Goal: Information Seeking & Learning: Learn about a topic

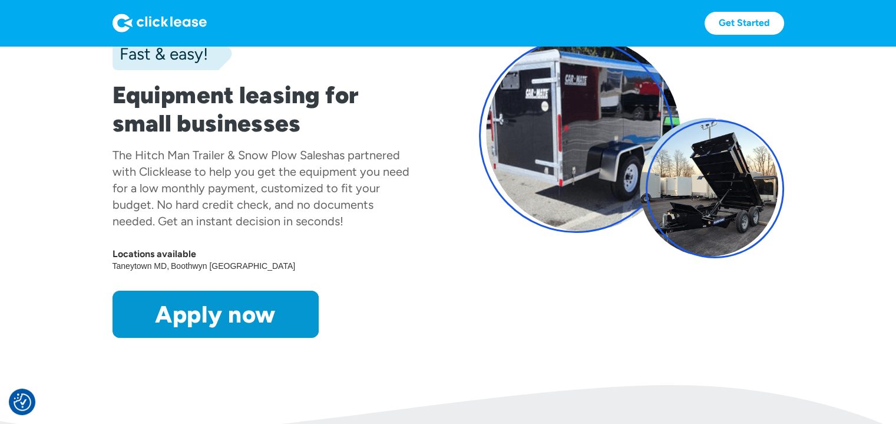
scroll to position [115, 0]
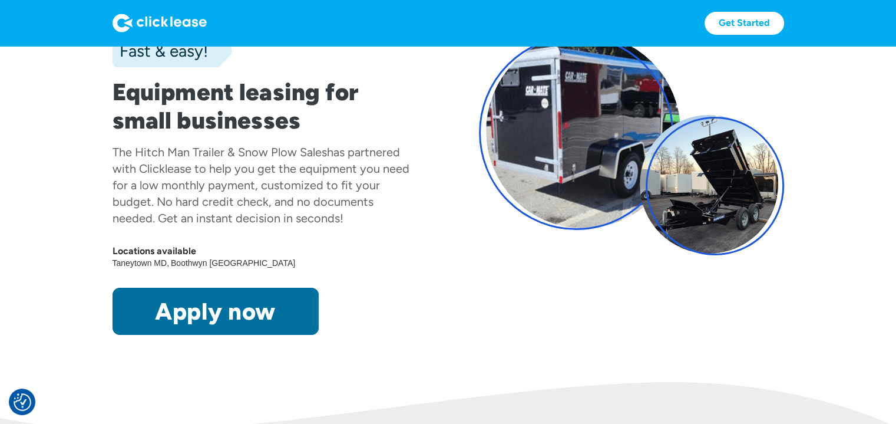
click at [199, 303] on link "Apply now" at bounding box center [216, 311] width 206 height 47
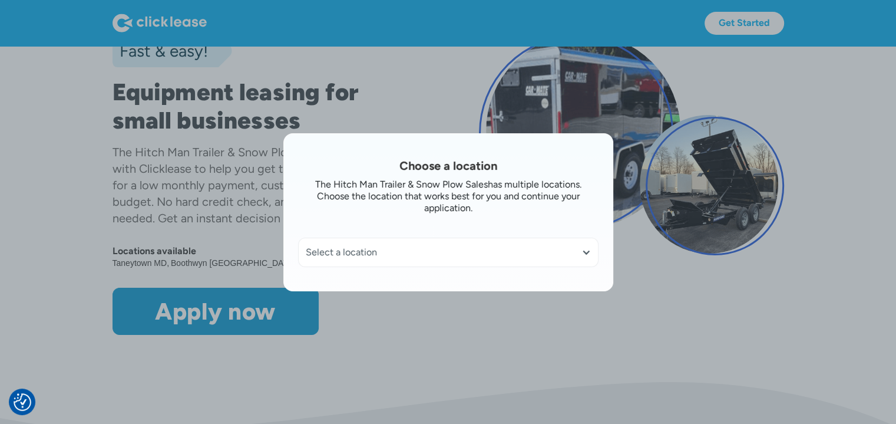
click at [336, 256] on div "Select a location" at bounding box center [448, 252] width 285 height 12
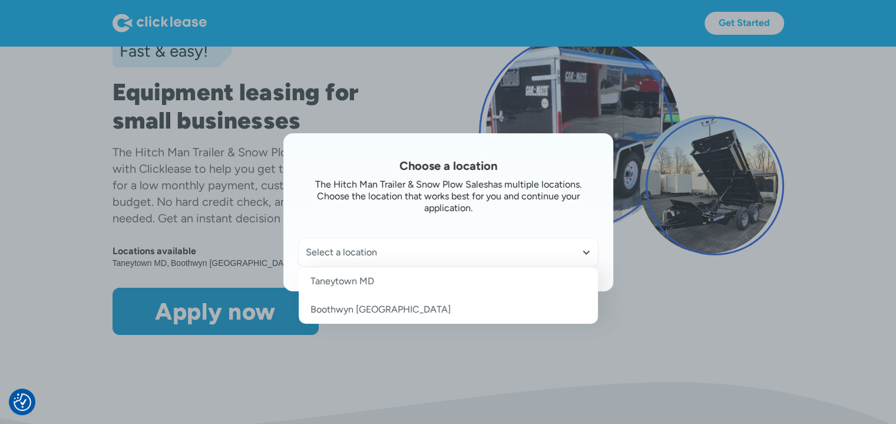
click at [339, 306] on link "Boothwyn PA" at bounding box center [448, 309] width 299 height 28
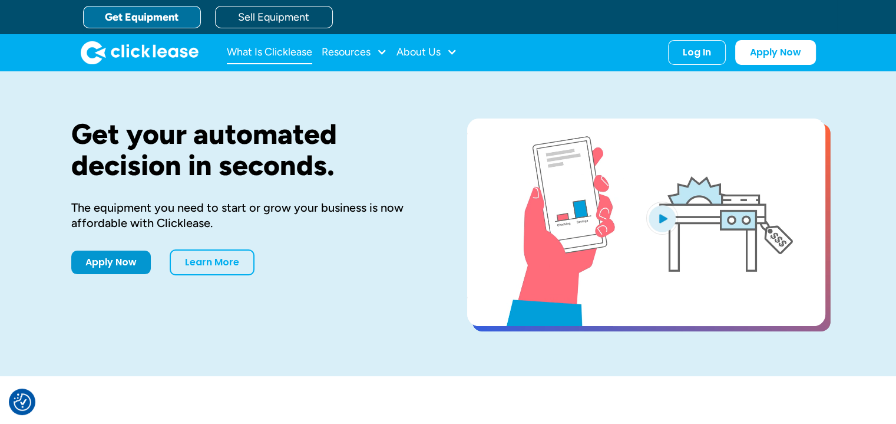
click at [259, 55] on link "What Is Clicklease" at bounding box center [269, 53] width 85 height 24
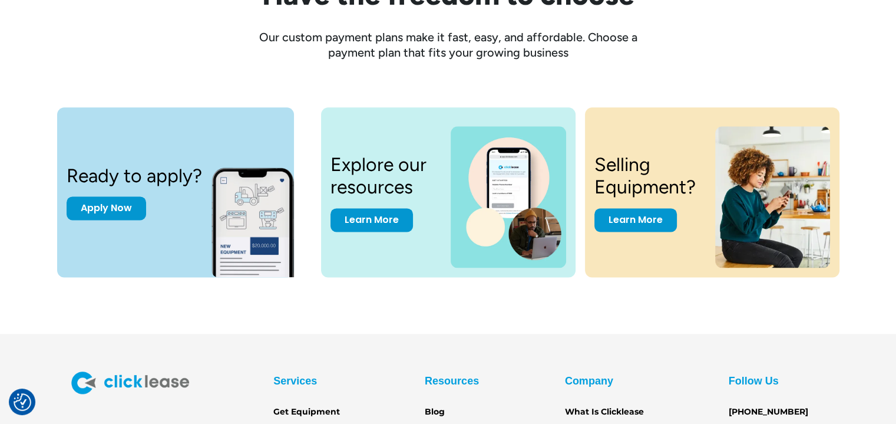
scroll to position [1664, 0]
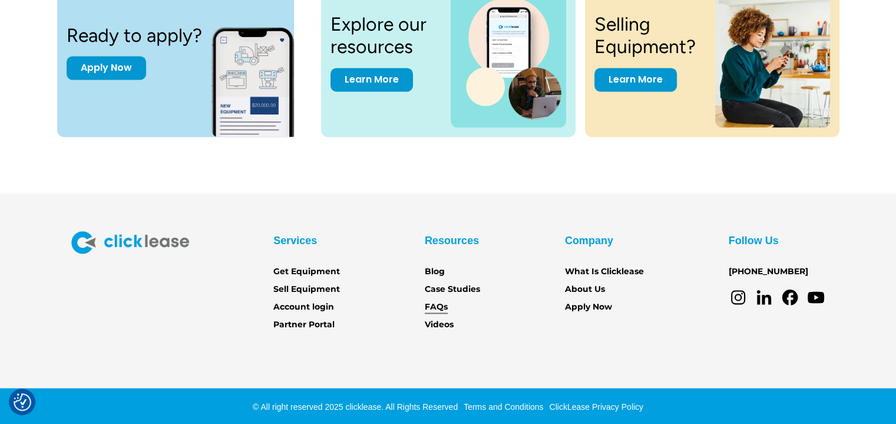
click at [437, 306] on link "FAQs" at bounding box center [436, 306] width 23 height 13
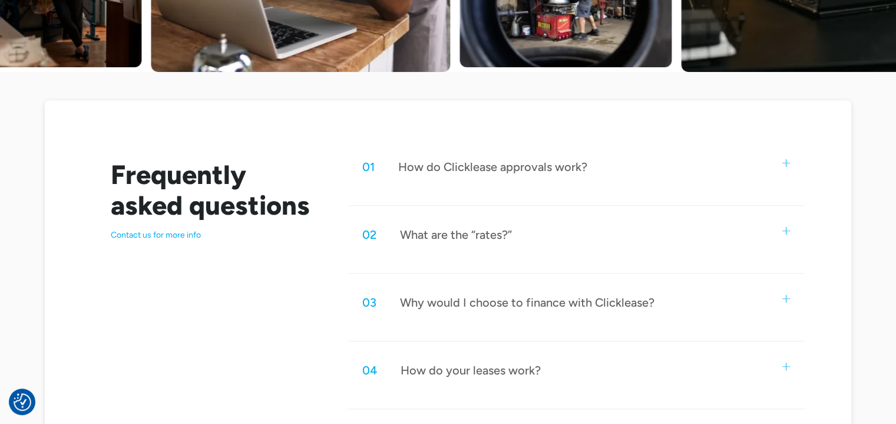
scroll to position [536, 0]
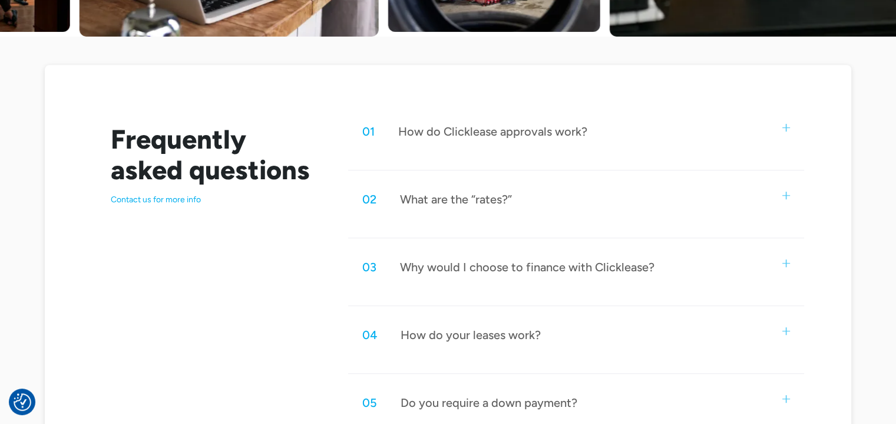
click at [536, 133] on div "How do Clicklease approvals work?" at bounding box center [492, 131] width 189 height 15
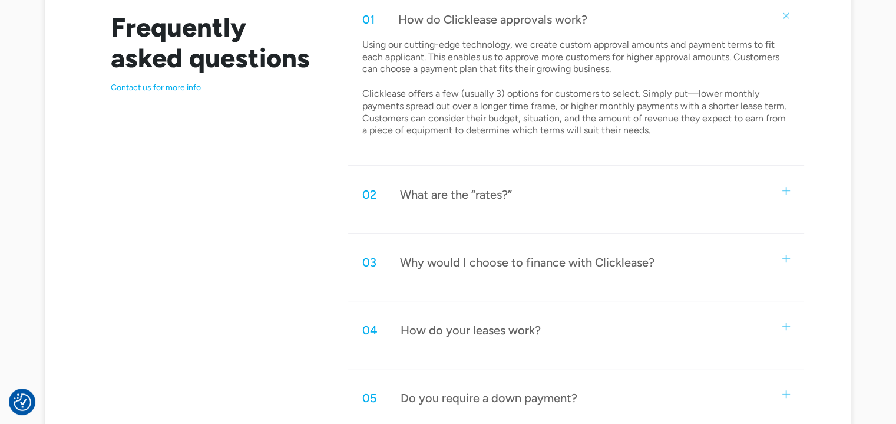
scroll to position [649, 0]
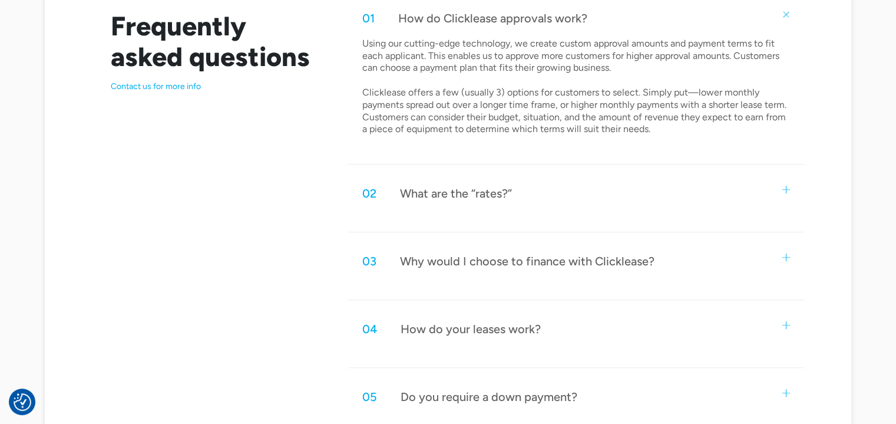
click at [510, 255] on div "Why would I choose to finance with Clicklease?" at bounding box center [527, 260] width 255 height 15
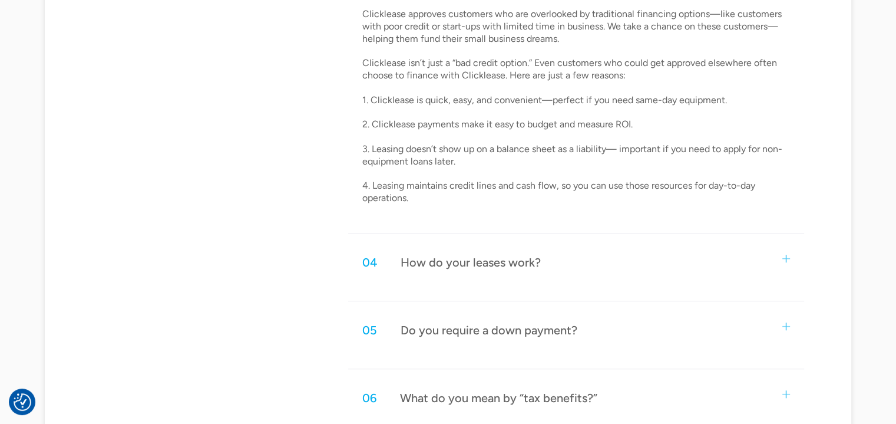
scroll to position [923, 0]
click at [507, 266] on div "How do your leases work?" at bounding box center [471, 260] width 140 height 15
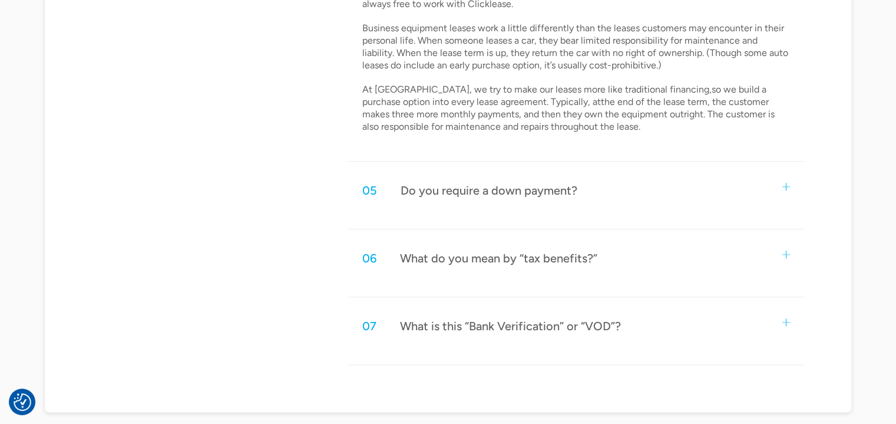
scroll to position [1279, 0]
click at [766, 181] on div "05 Do you require a down payment?" at bounding box center [576, 189] width 456 height 39
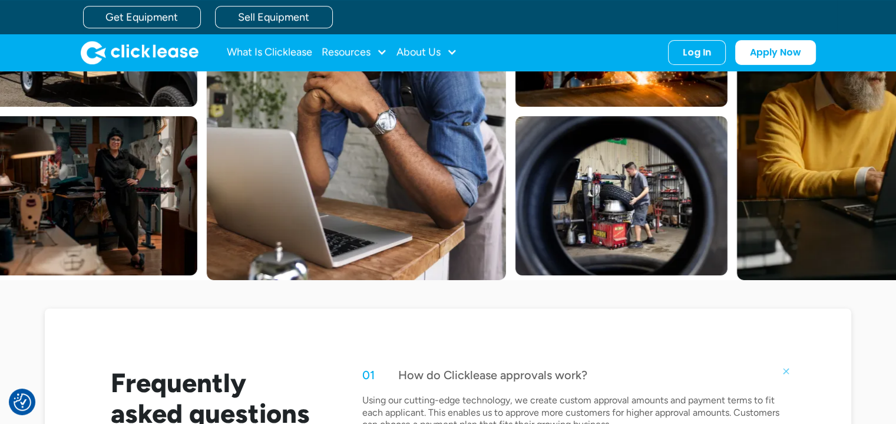
scroll to position [285, 0]
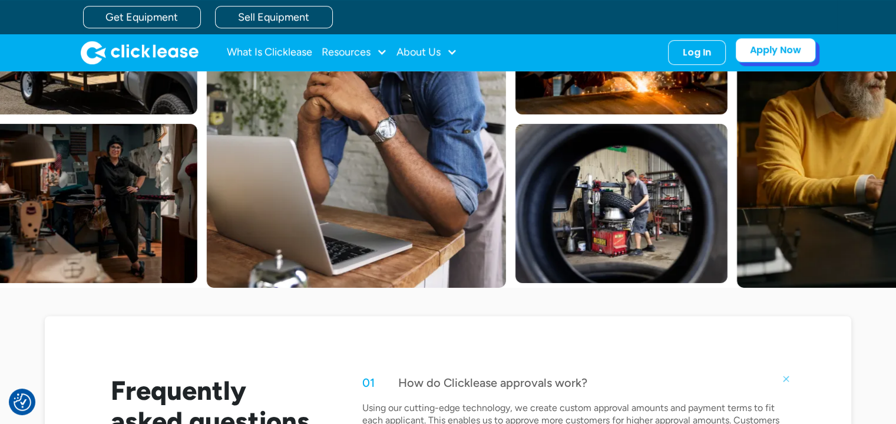
click at [763, 42] on link "Apply Now" at bounding box center [775, 50] width 81 height 25
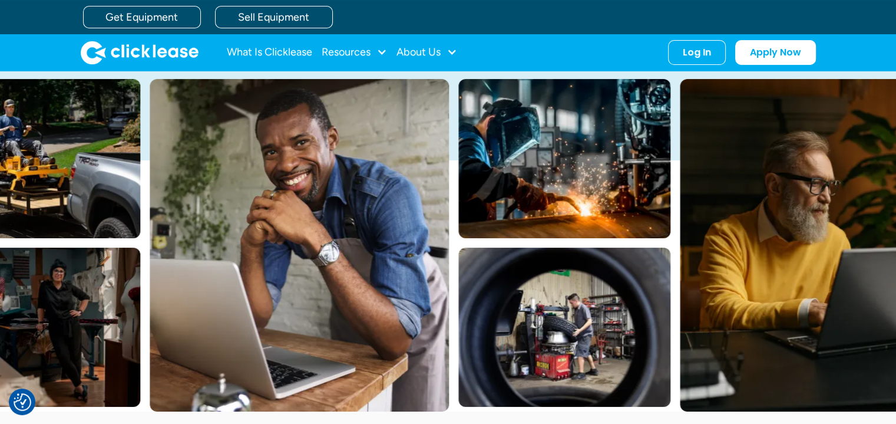
scroll to position [158, 0]
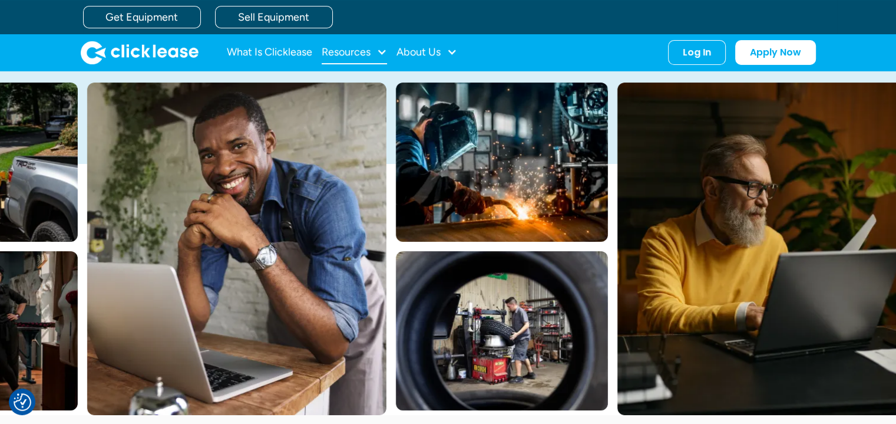
click at [365, 52] on div "Resources" at bounding box center [346, 52] width 49 height 0
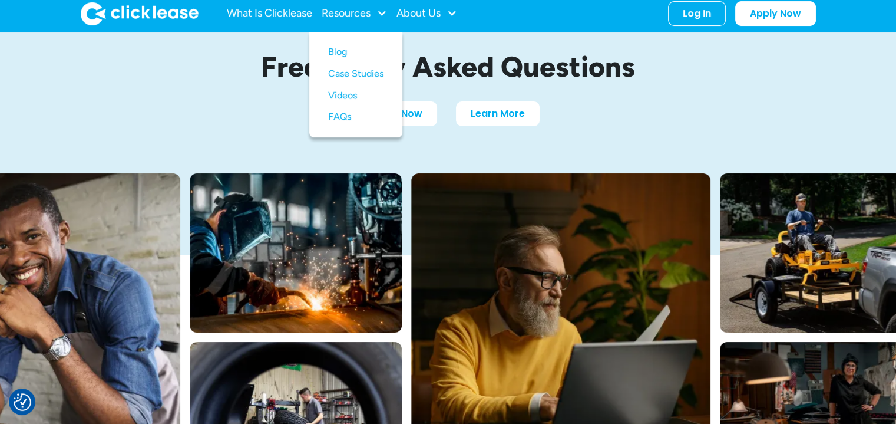
scroll to position [0, 0]
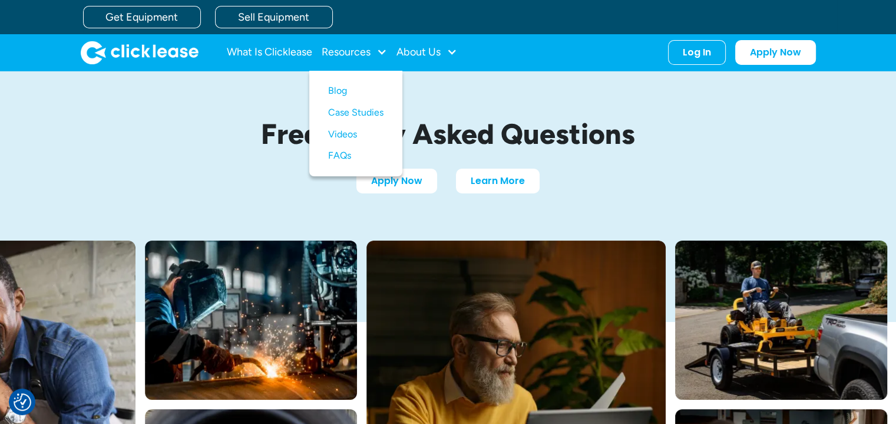
click at [186, 48] on img "home" at bounding box center [140, 53] width 118 height 24
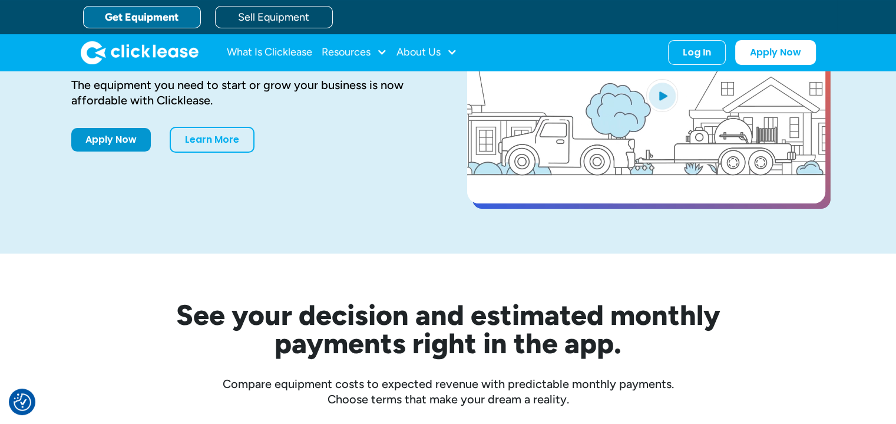
scroll to position [134, 0]
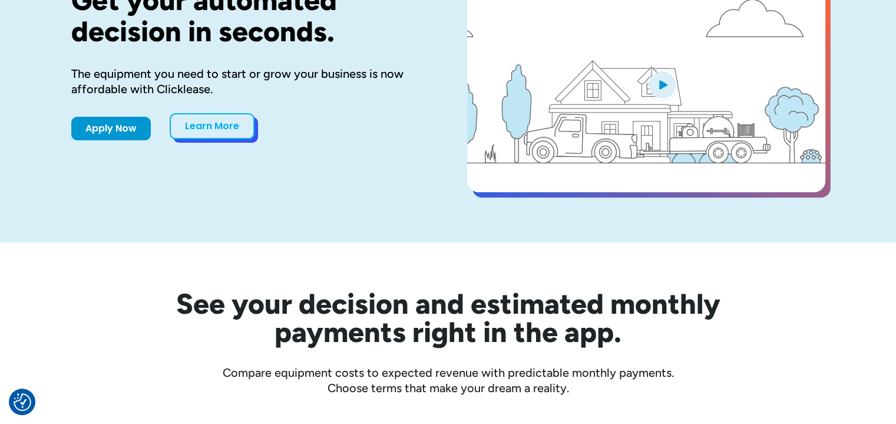
click at [213, 130] on link "Learn More" at bounding box center [212, 126] width 85 height 26
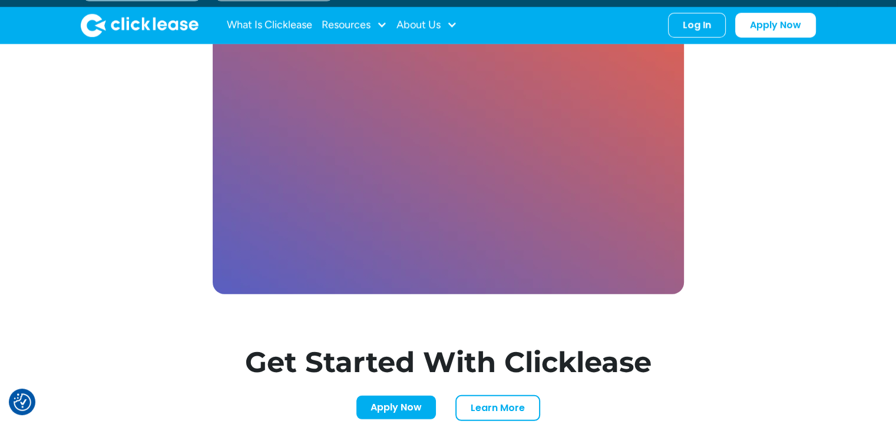
scroll to position [3393, 0]
